Goal: Transaction & Acquisition: Purchase product/service

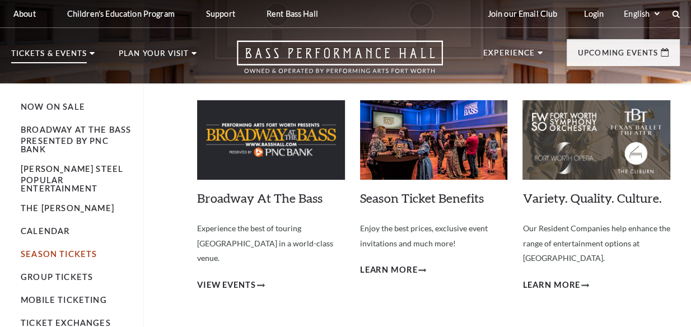
click at [57, 249] on link "Season Tickets" at bounding box center [59, 254] width 76 height 10
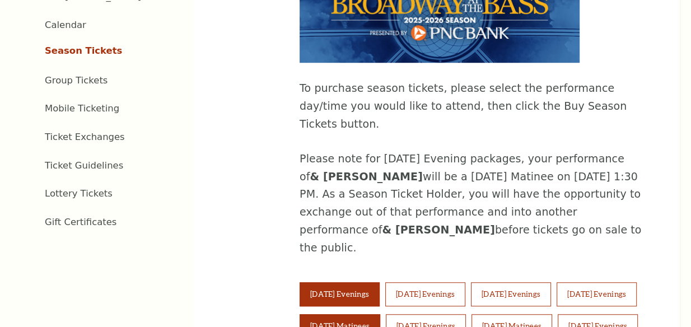
scroll to position [560, 0]
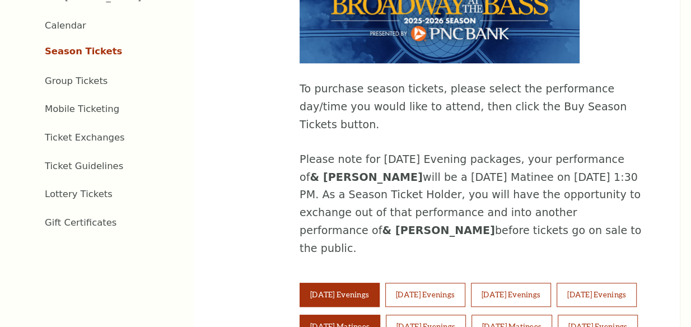
click at [380, 315] on button "Saturday Matinees" at bounding box center [339, 327] width 81 height 24
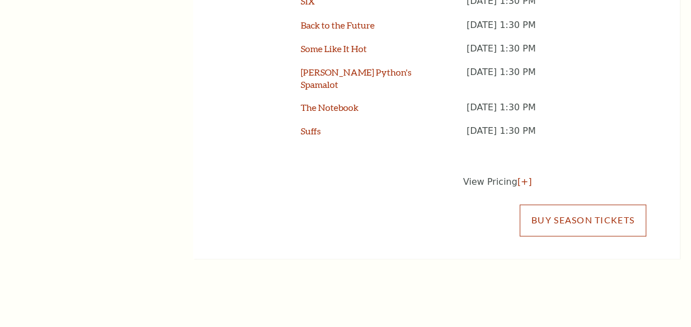
click at [536, 204] on link "Buy Season Tickets" at bounding box center [582, 219] width 126 height 31
